Goal: Information Seeking & Learning: Learn about a topic

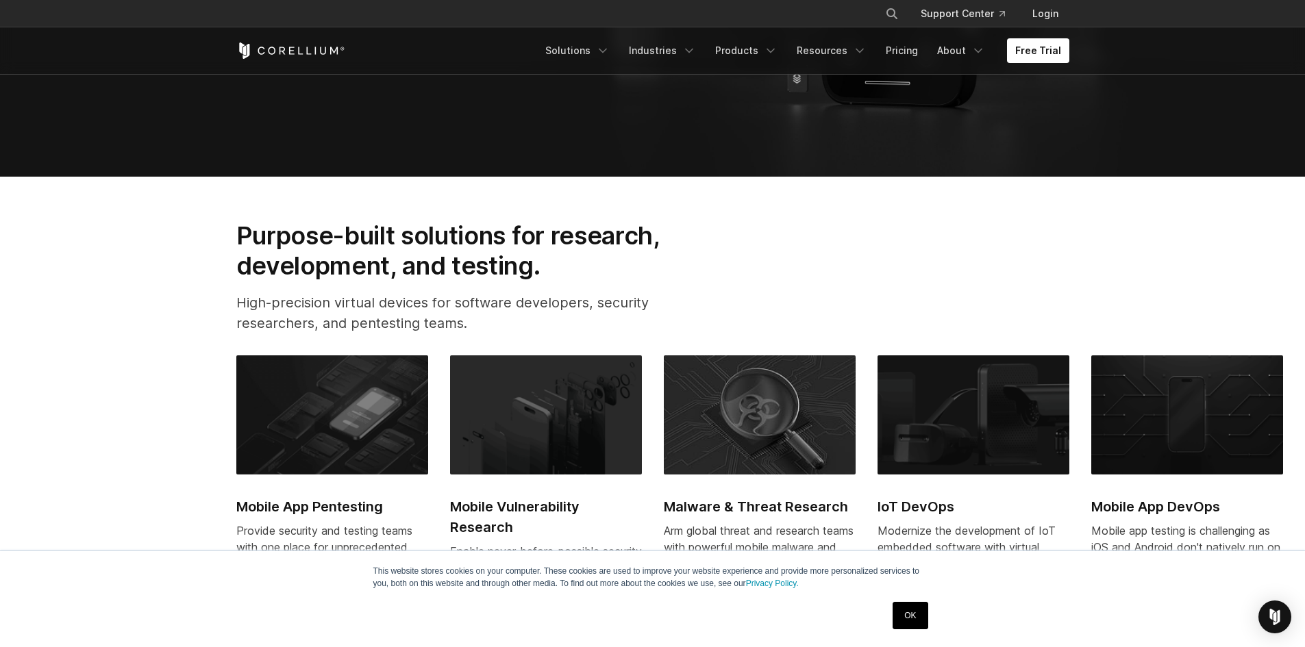
scroll to position [480, 0]
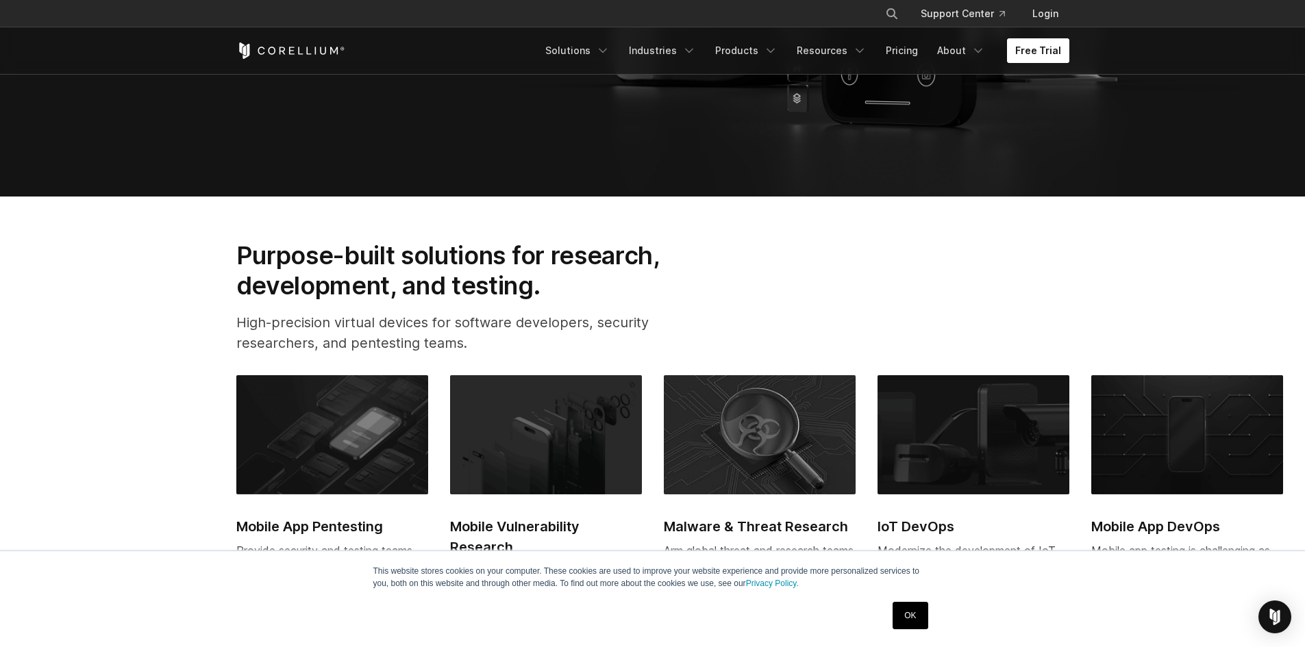
click at [1053, 45] on link "Free Trial" at bounding box center [1038, 50] width 62 height 25
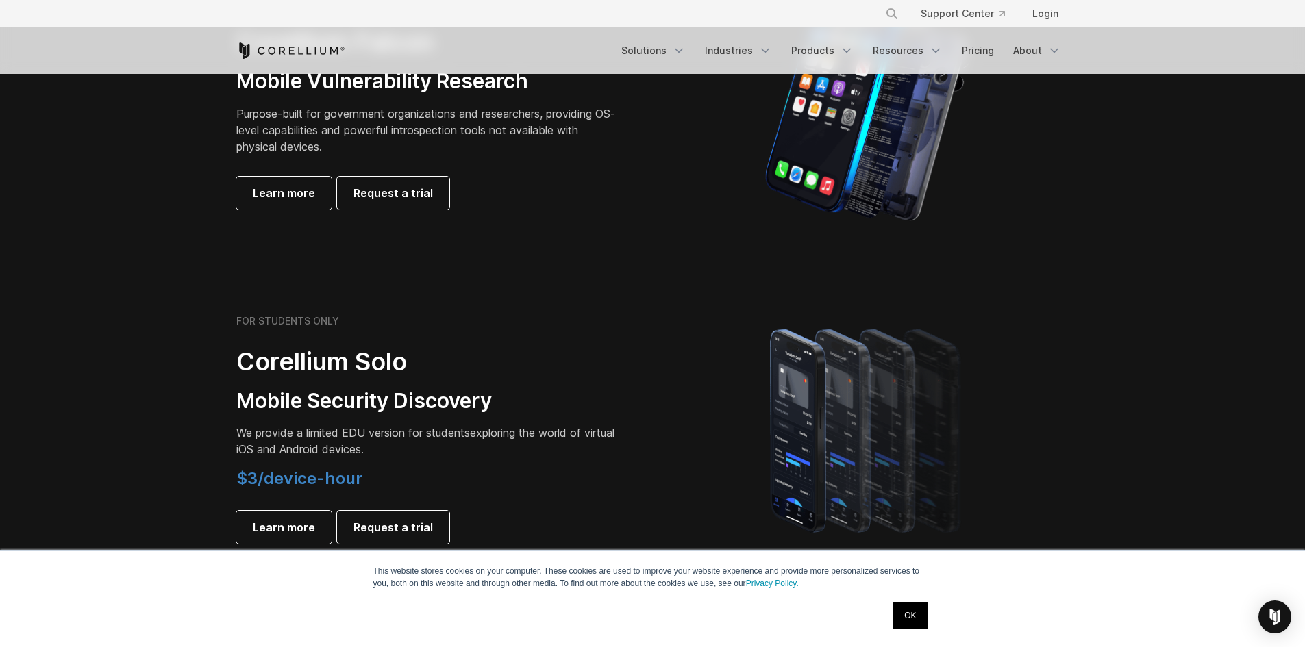
scroll to position [891, 0]
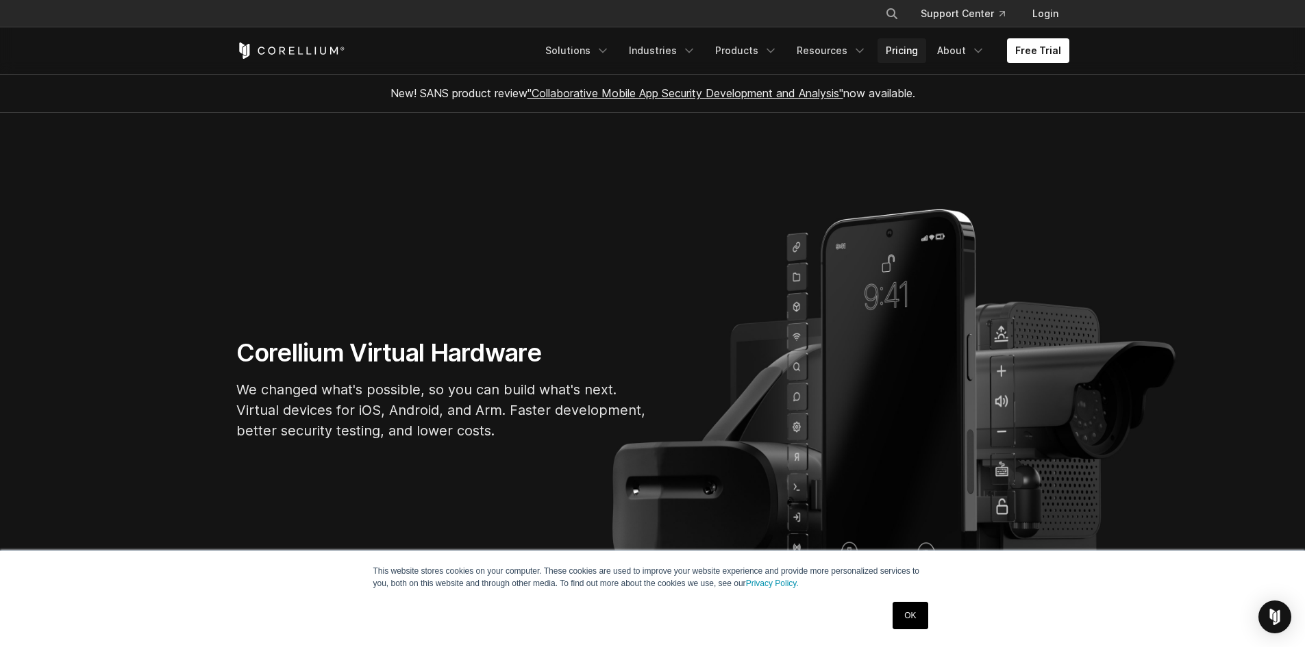
click at [888, 50] on link "Pricing" at bounding box center [902, 50] width 49 height 25
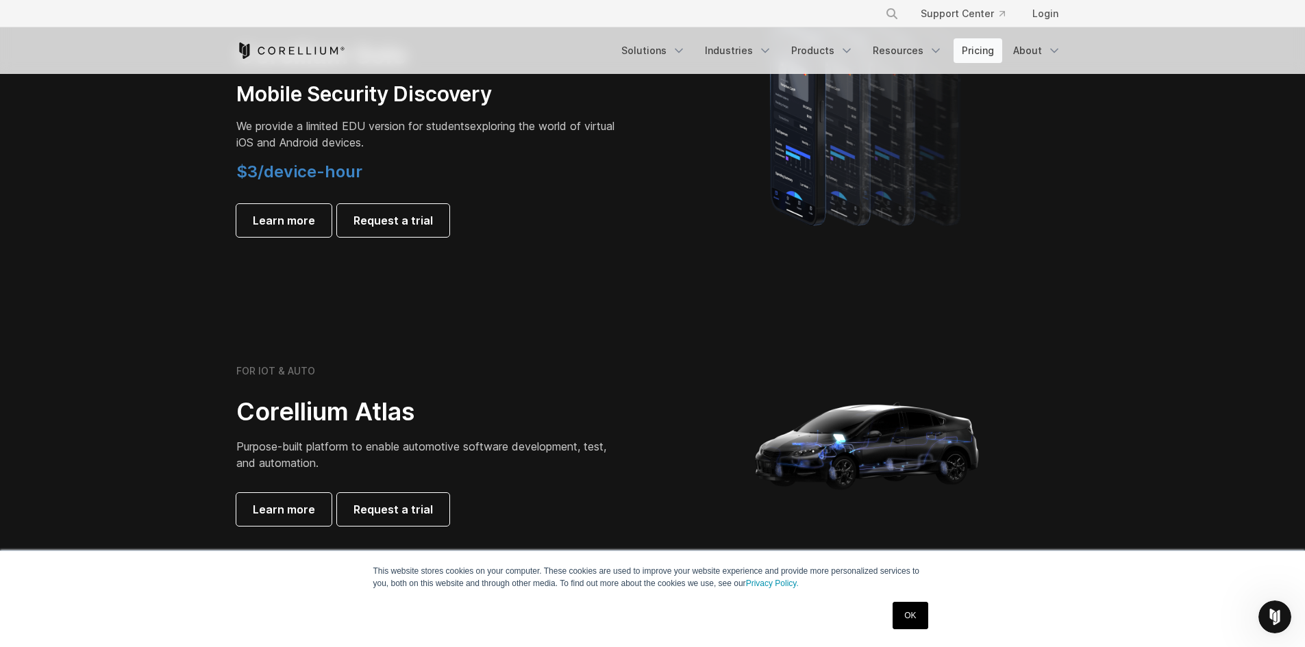
scroll to position [1028, 0]
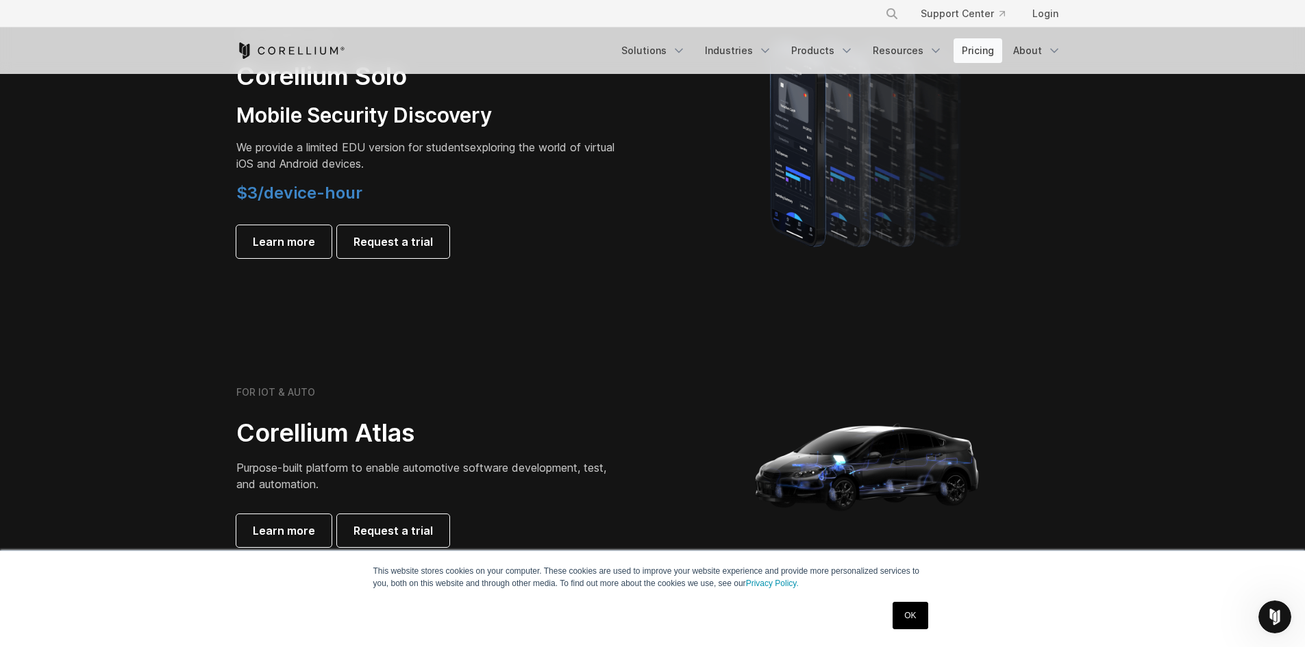
click at [985, 51] on link "Pricing" at bounding box center [978, 50] width 49 height 25
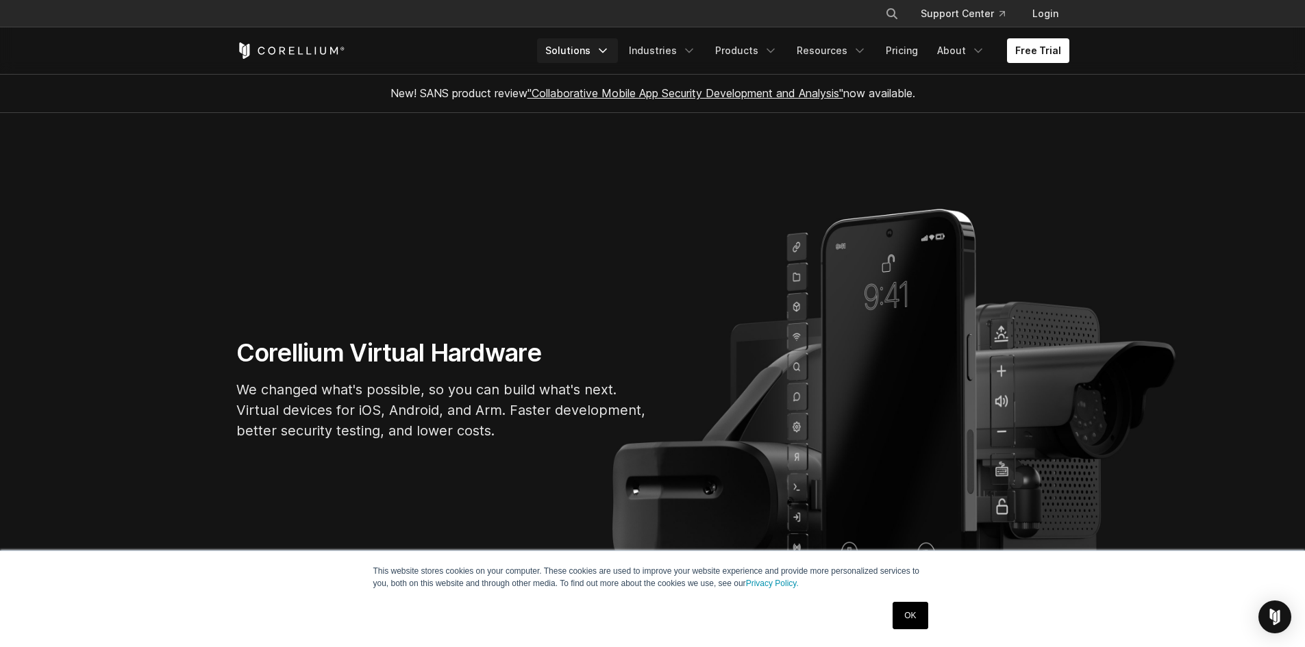
click at [574, 42] on link "Solutions" at bounding box center [577, 50] width 81 height 25
